Goal: Task Accomplishment & Management: Manage account settings

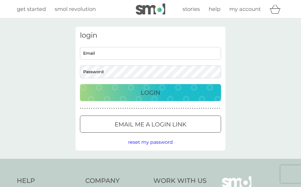
click at [105, 52] on input "Email" at bounding box center [150, 53] width 141 height 13
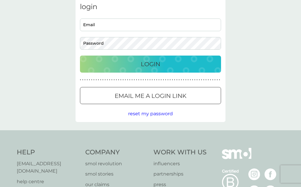
type input "[PERSON_NAME][EMAIL_ADDRESS][DOMAIN_NAME]"
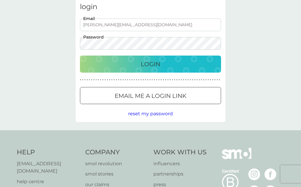
click at [198, 62] on div "Login" at bounding box center [150, 63] width 129 height 9
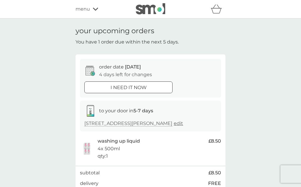
click at [87, 11] on span "menu" at bounding box center [82, 9] width 14 height 8
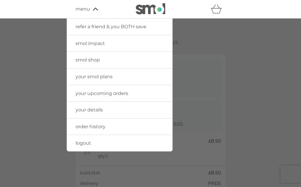
click at [141, 72] on link "your smol plans" at bounding box center [120, 76] width 106 height 16
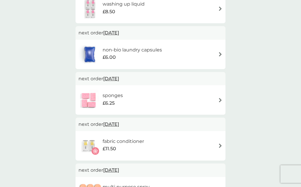
scroll to position [76, 0]
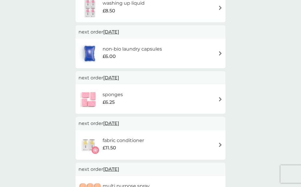
click at [222, 98] on img at bounding box center [220, 99] width 4 height 4
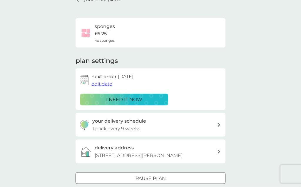
scroll to position [31, 0]
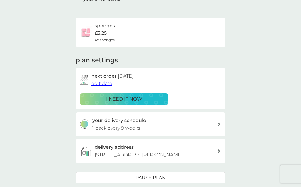
click at [157, 177] on div at bounding box center [157, 177] width 0 height 0
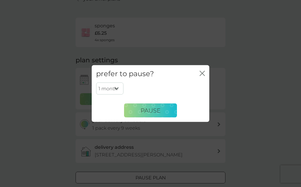
click at [112, 95] on select "1 month 2 months 3 months 4 months 5 months 6 months" at bounding box center [109, 88] width 27 height 12
select select "3"
click at [156, 114] on span "Pause" at bounding box center [150, 110] width 20 height 7
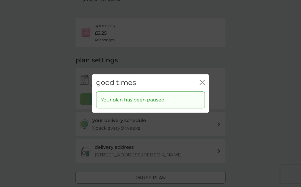
click at [204, 85] on icon "close" at bounding box center [203, 82] width 2 height 5
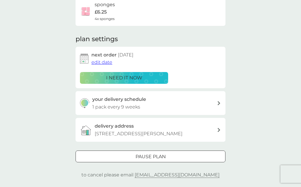
scroll to position [52, 0]
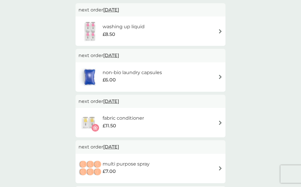
scroll to position [55, 0]
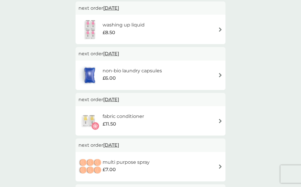
click at [220, 28] on img at bounding box center [220, 29] width 4 height 4
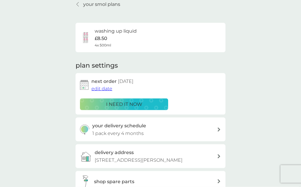
scroll to position [27, 0]
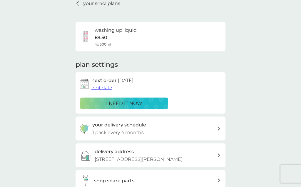
click at [220, 123] on div "your delivery schedule 1 pack every 4 months" at bounding box center [150, 129] width 150 height 24
select select "4"
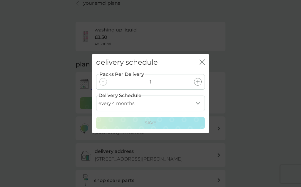
click at [203, 65] on icon "close" at bounding box center [201, 61] width 5 height 5
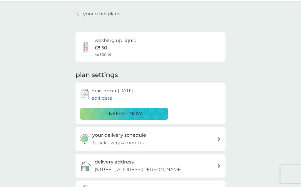
scroll to position [0, 0]
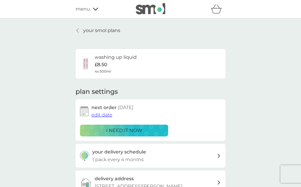
click at [79, 12] on span "menu" at bounding box center [82, 9] width 14 height 8
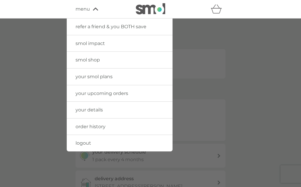
click at [82, 145] on span "logout" at bounding box center [83, 143] width 16 height 6
